Goal: Information Seeking & Learning: Learn about a topic

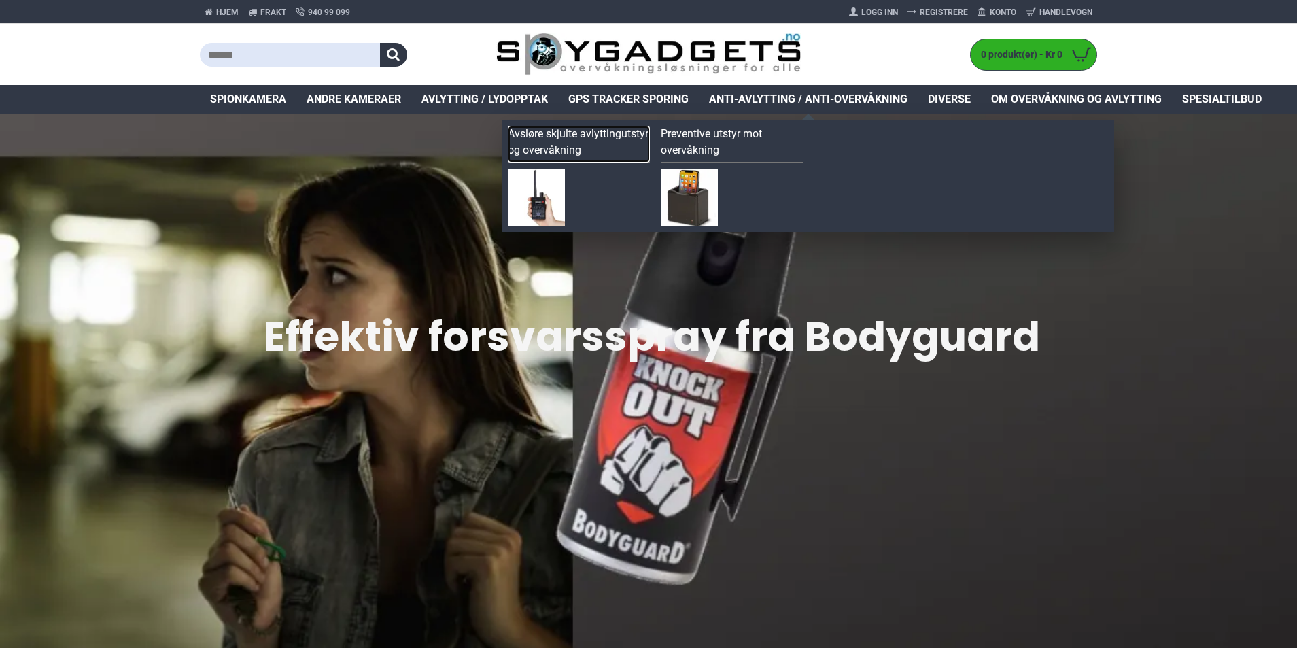
click at [596, 134] on link "Avsløre skjulte avlyttingutstyr og overvåkning" at bounding box center [579, 144] width 142 height 37
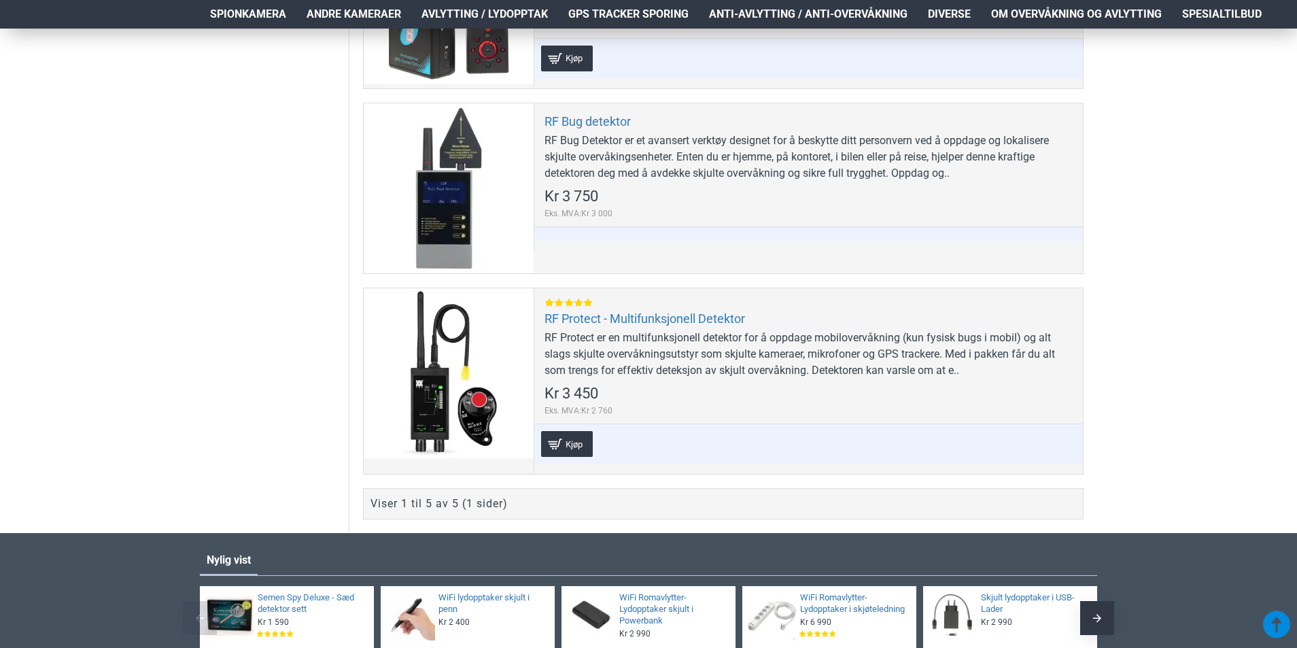
scroll to position [1019, 0]
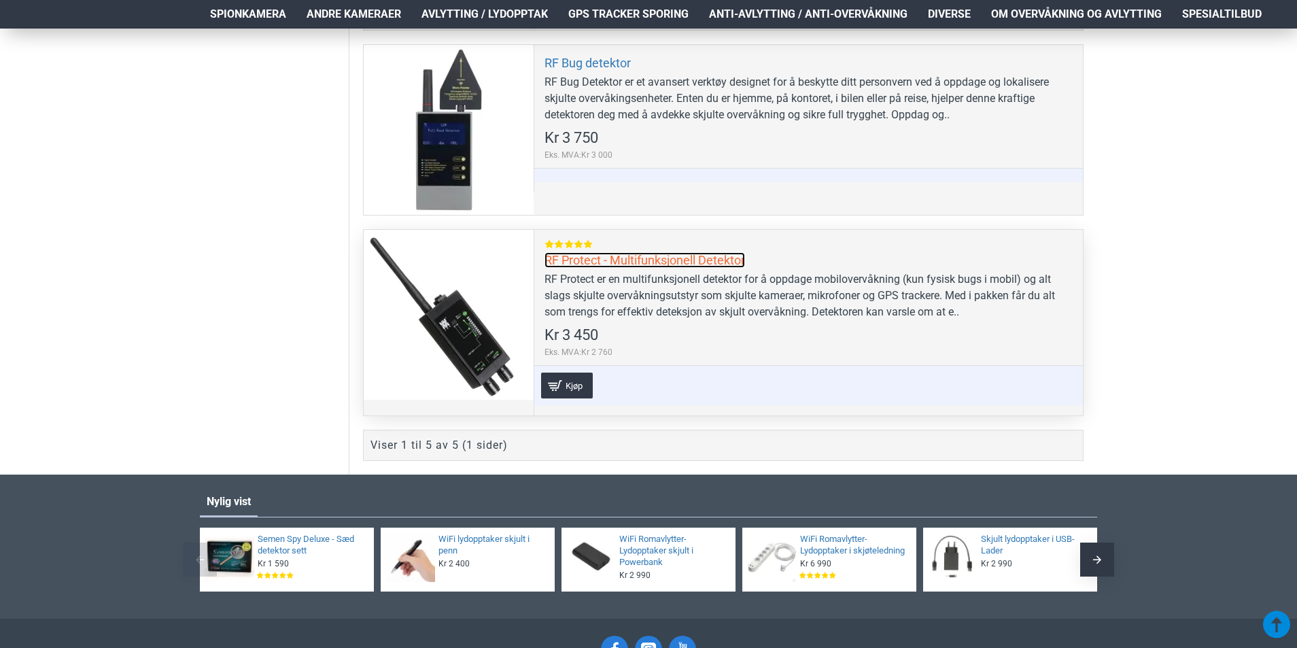
click at [636, 255] on link "RF Protect - Multifunksjonell Detektor" at bounding box center [644, 260] width 200 height 16
